Goal: Transaction & Acquisition: Purchase product/service

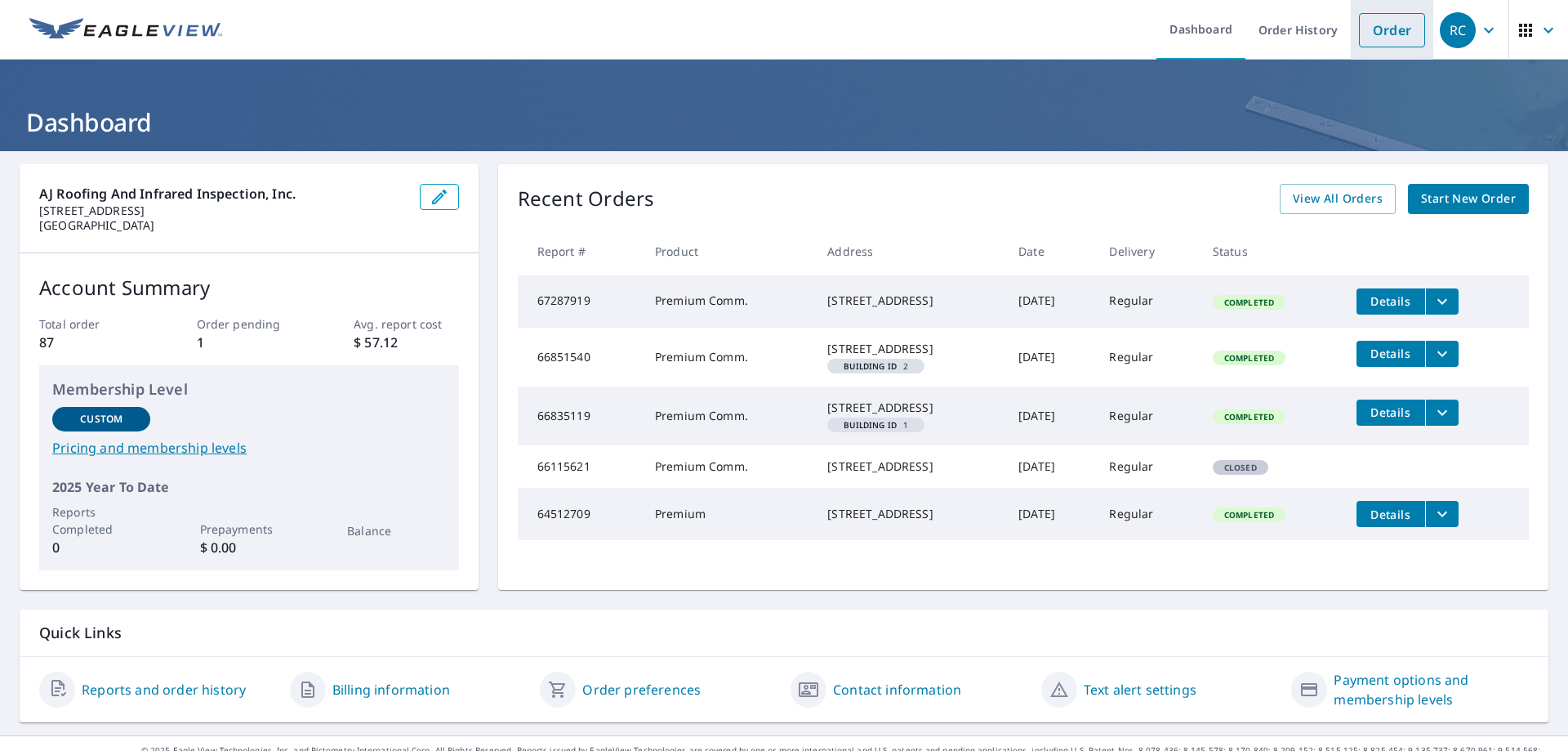
click at [1388, 27] on link "Order" at bounding box center [1392, 30] width 66 height 34
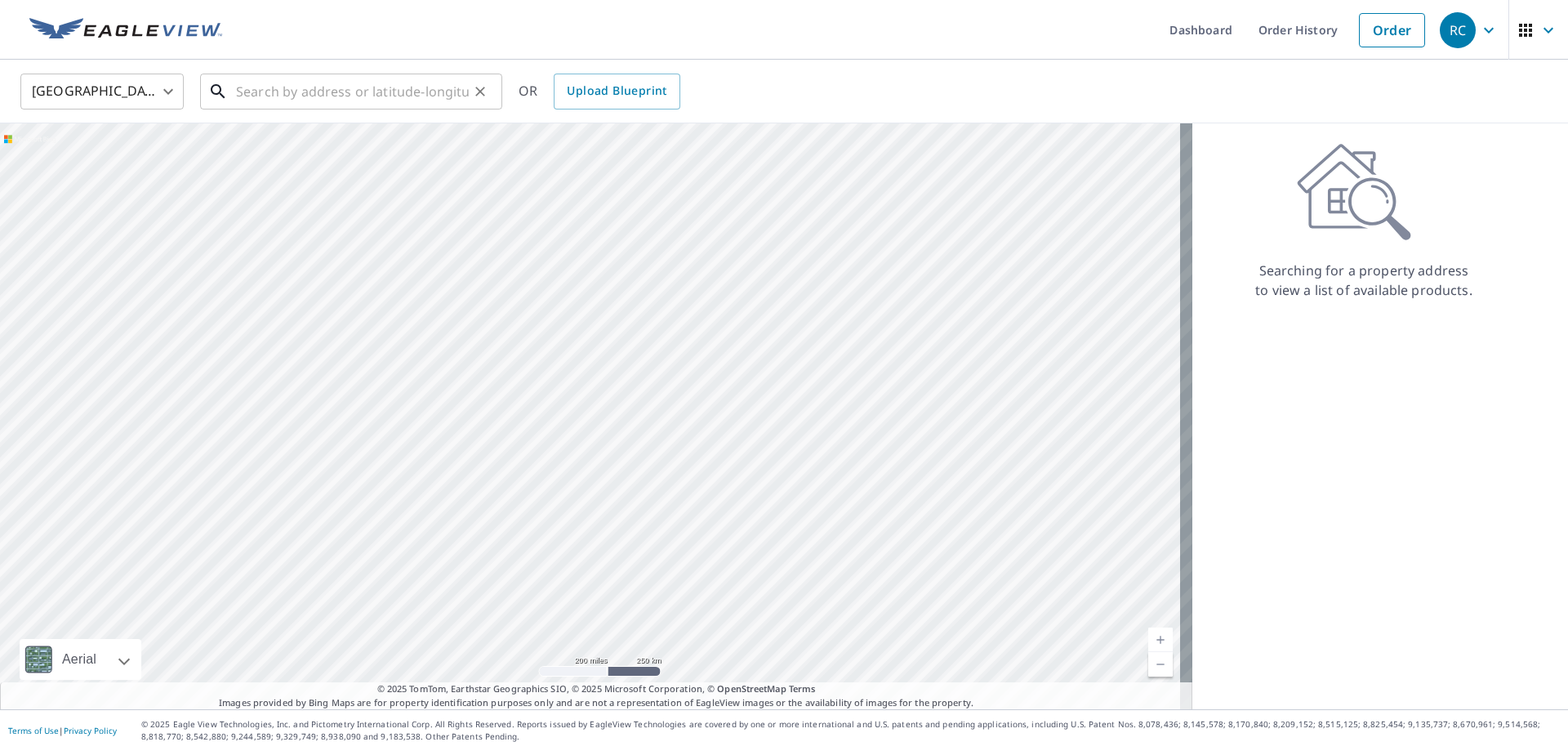
click at [284, 89] on input "text" at bounding box center [352, 91] width 233 height 46
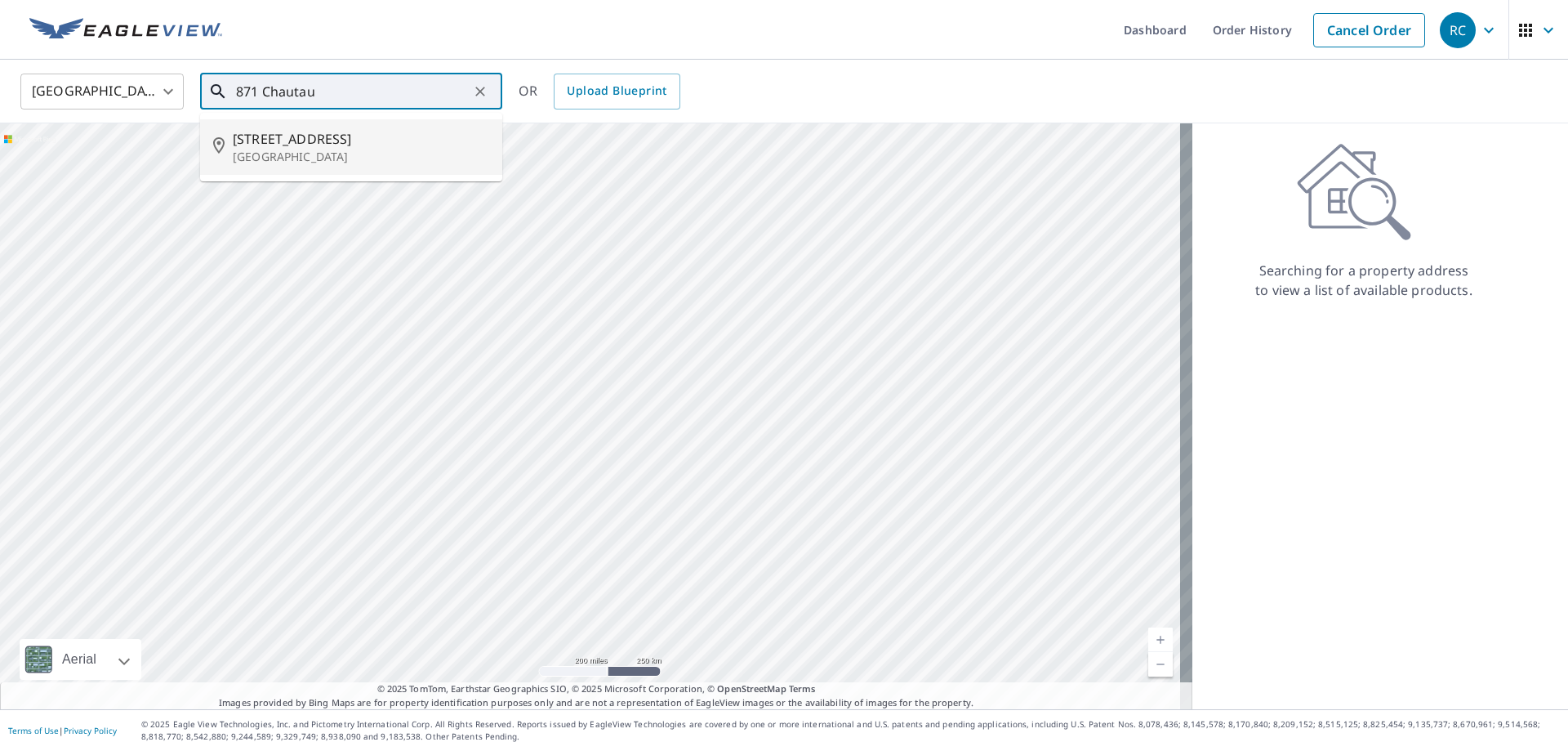
click at [328, 149] on p "[GEOGRAPHIC_DATA]" at bounding box center [361, 157] width 257 height 17
type input "[STREET_ADDRESS]"
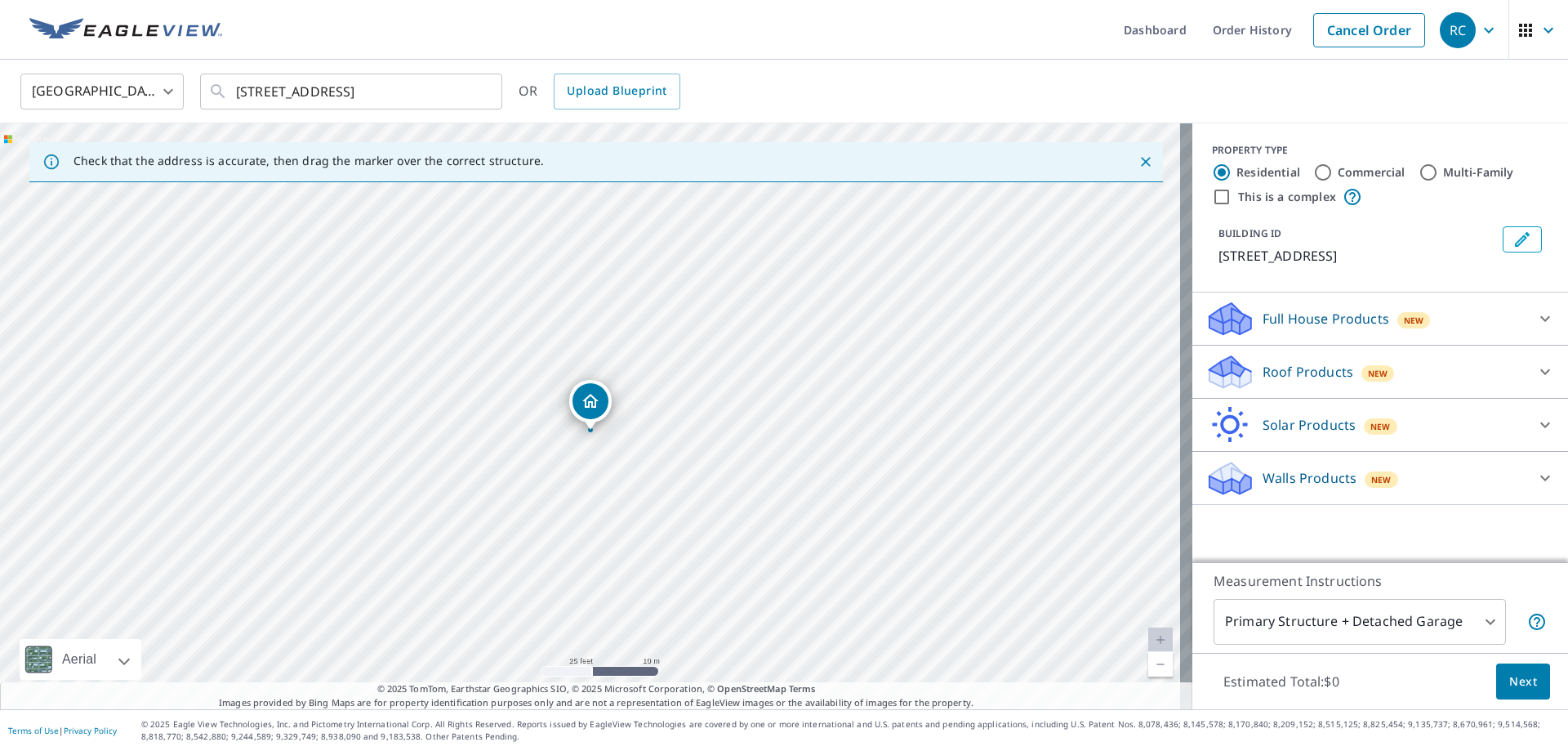
click at [1535, 381] on icon at bounding box center [1545, 371] width 19 height 19
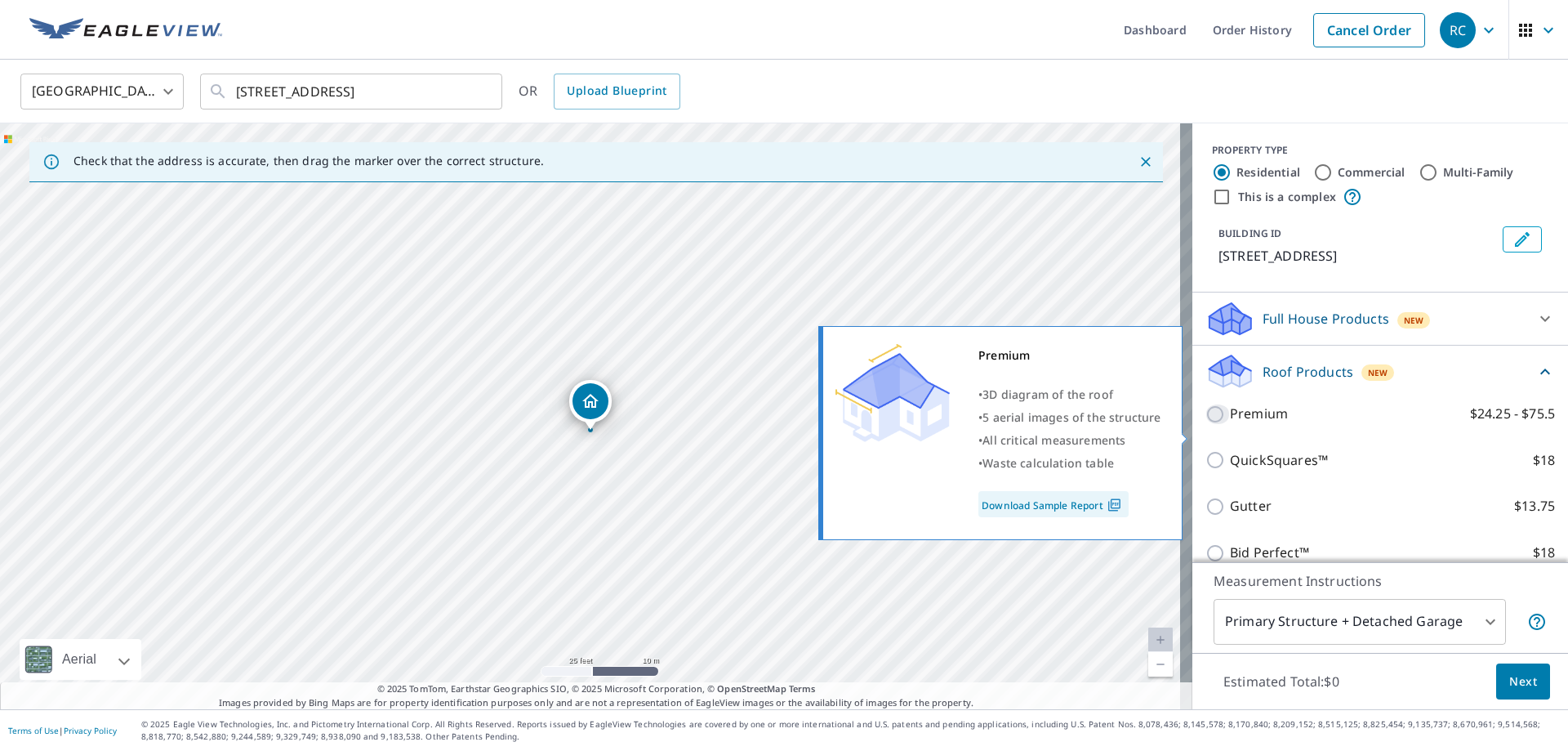
click at [1206, 424] on input "Premium $24.25 - $75.5" at bounding box center [1218, 414] width 24 height 19
checkbox input "true"
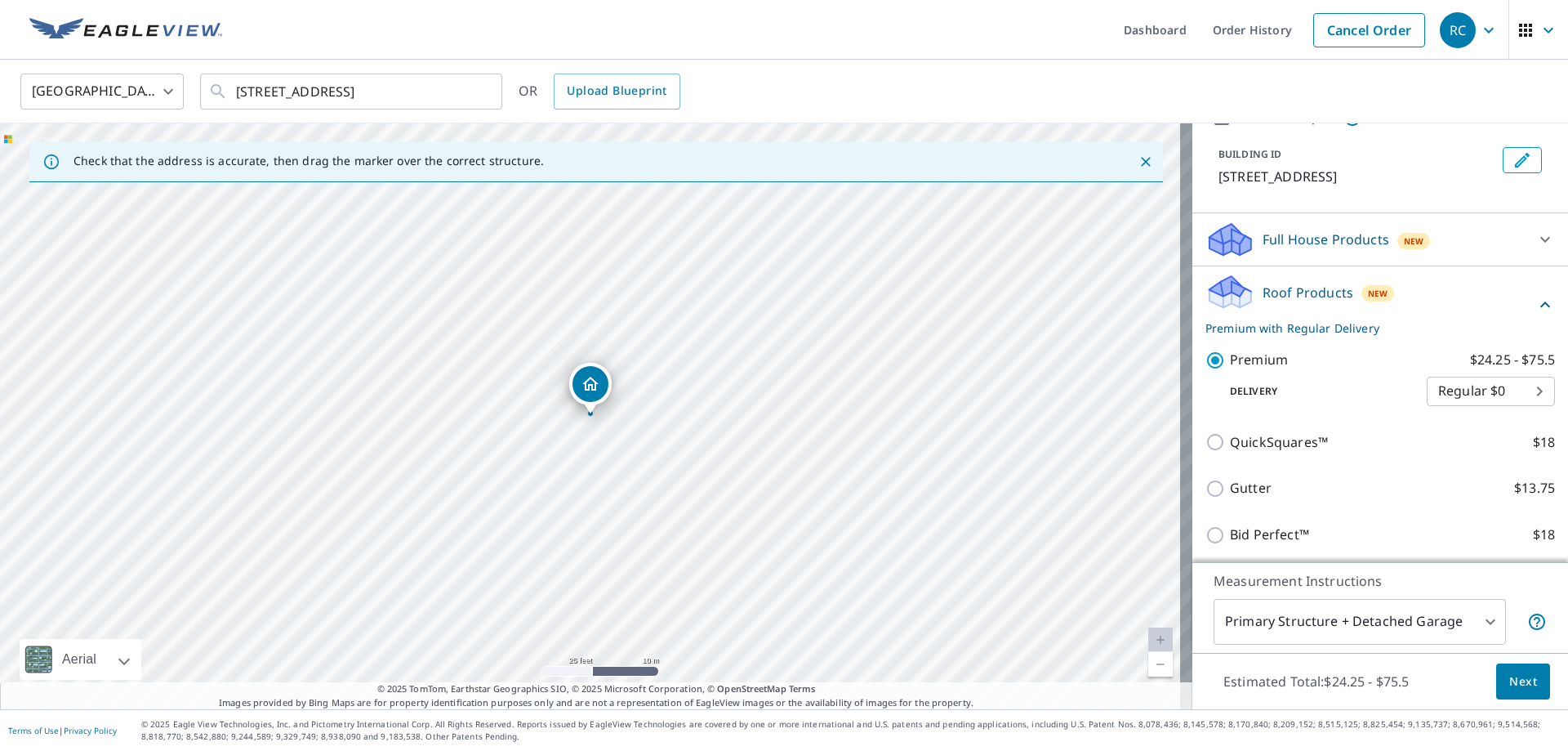
scroll to position [80, 0]
click at [1514, 677] on span "Next" at bounding box center [1523, 682] width 28 height 20
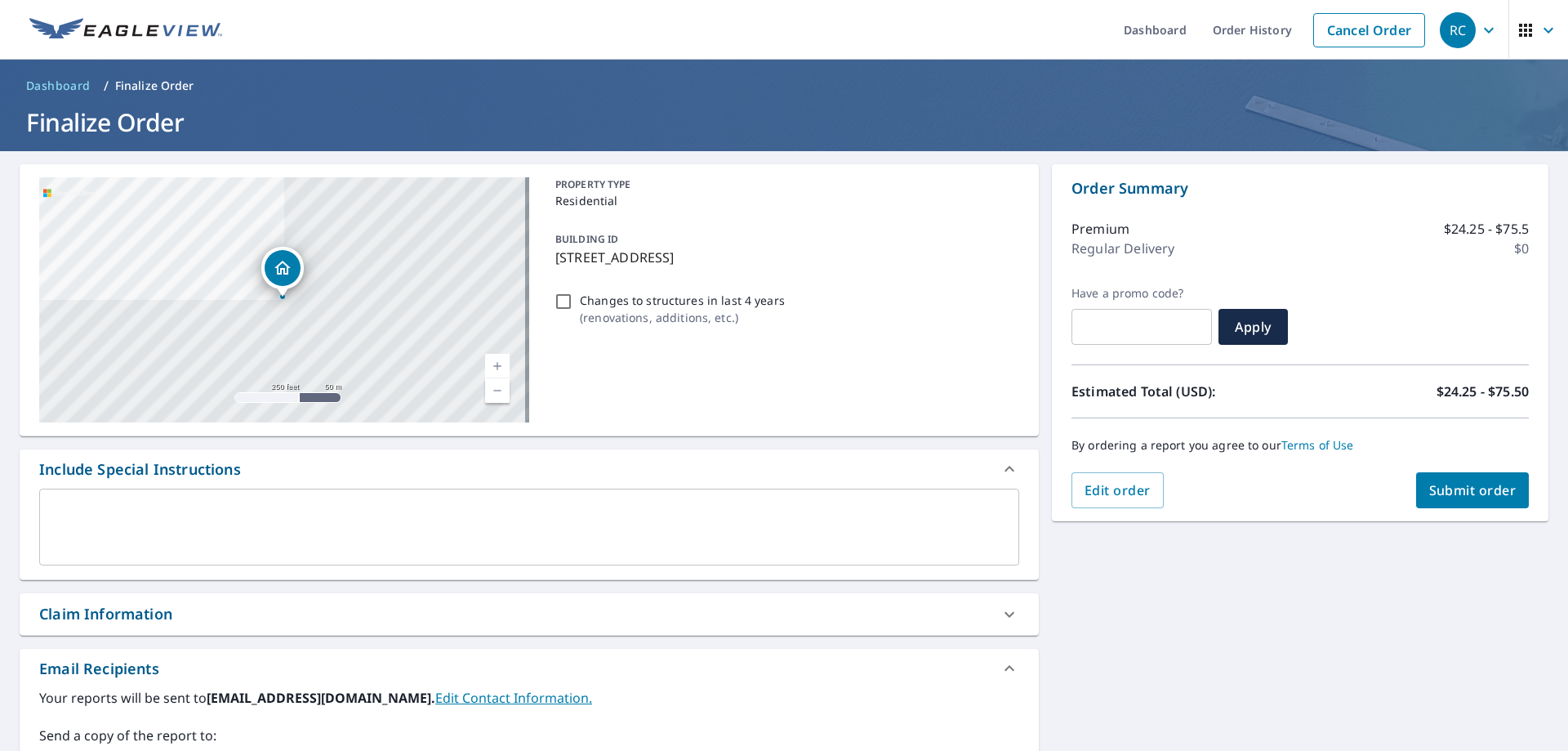
click at [1493, 490] on span "Submit order" at bounding box center [1473, 491] width 88 height 18
checkbox input "true"
